Goal: Navigation & Orientation: Find specific page/section

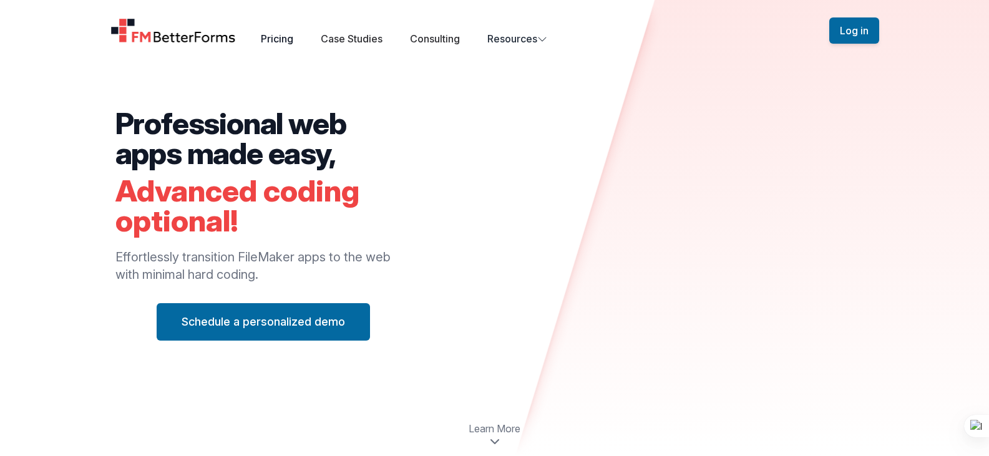
click at [293, 36] on link "Pricing" at bounding box center [277, 38] width 32 height 12
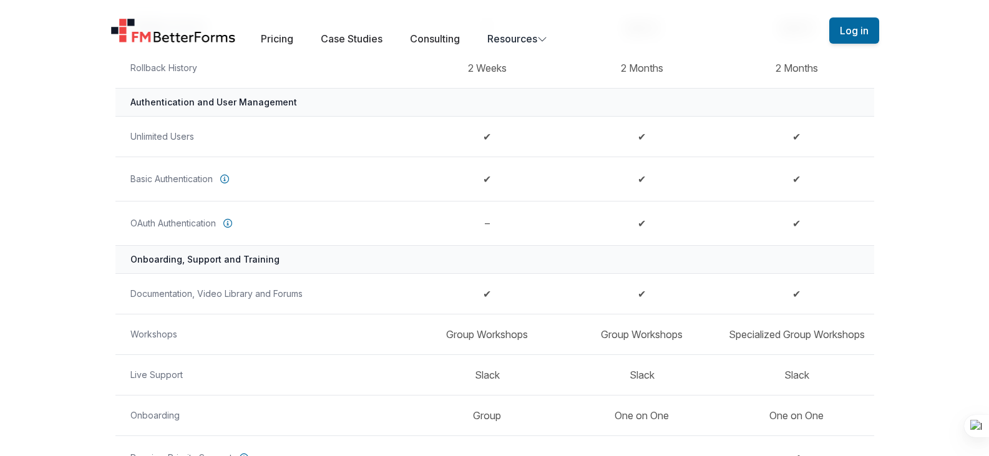
scroll to position [624, 0]
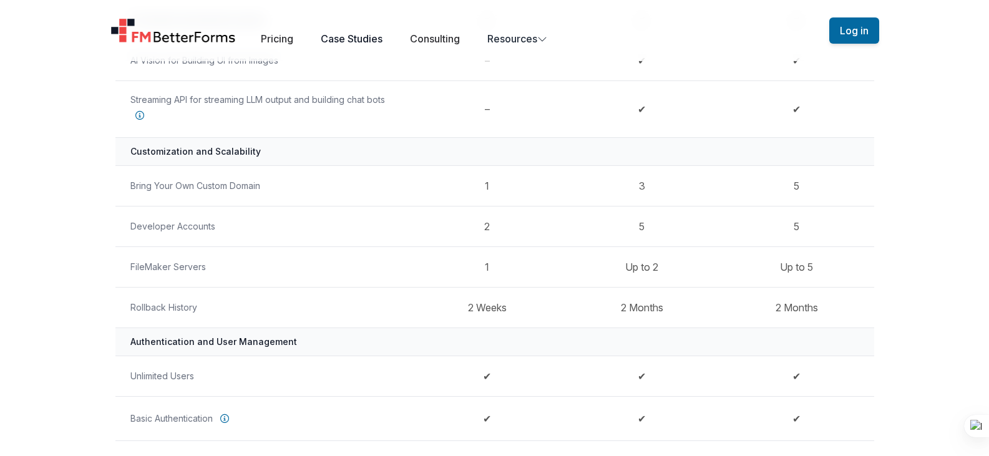
click at [376, 37] on link "Case Studies" at bounding box center [352, 38] width 62 height 12
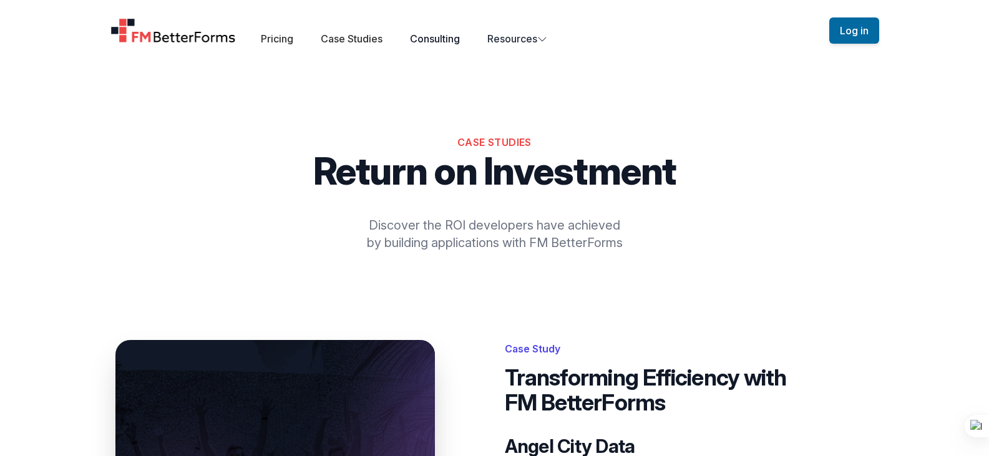
click at [436, 37] on link "Consulting" at bounding box center [435, 38] width 50 height 12
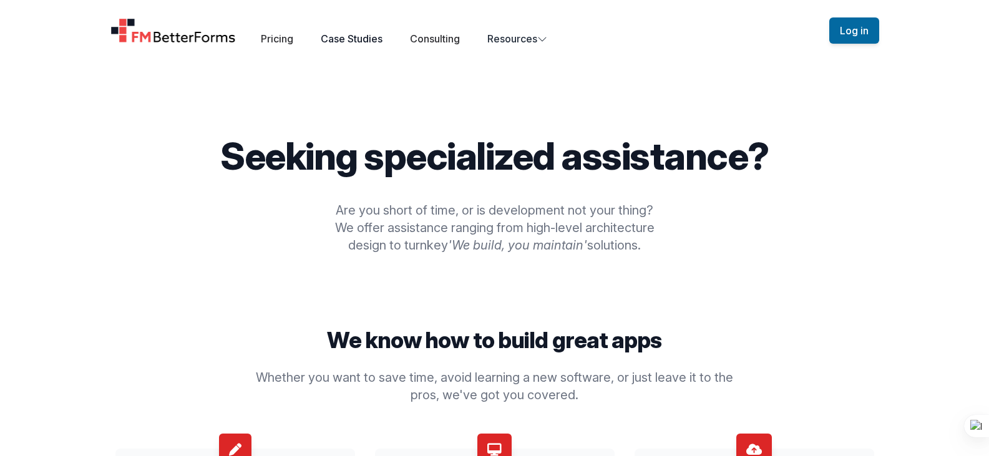
click at [361, 44] on link "Case Studies" at bounding box center [352, 38] width 62 height 12
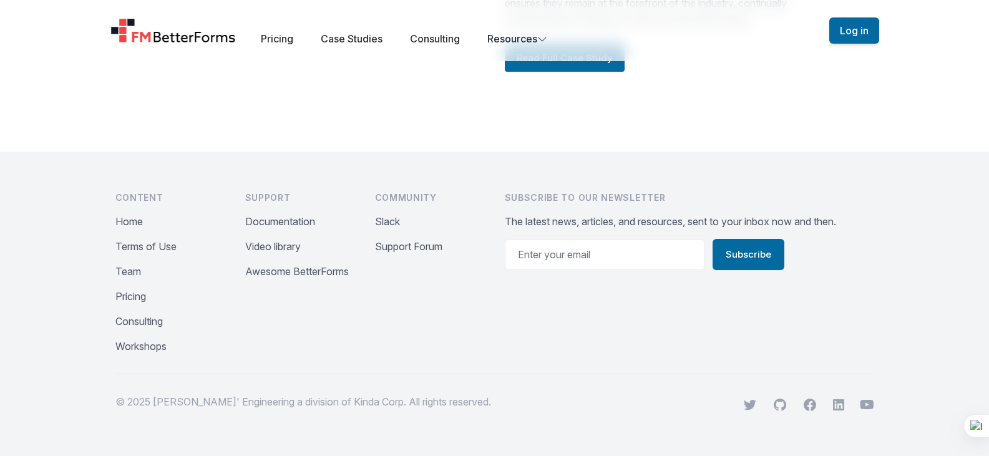
scroll to position [1846, 0]
click at [286, 246] on button "Video library" at bounding box center [273, 246] width 56 height 15
